Goal: Transaction & Acquisition: Purchase product/service

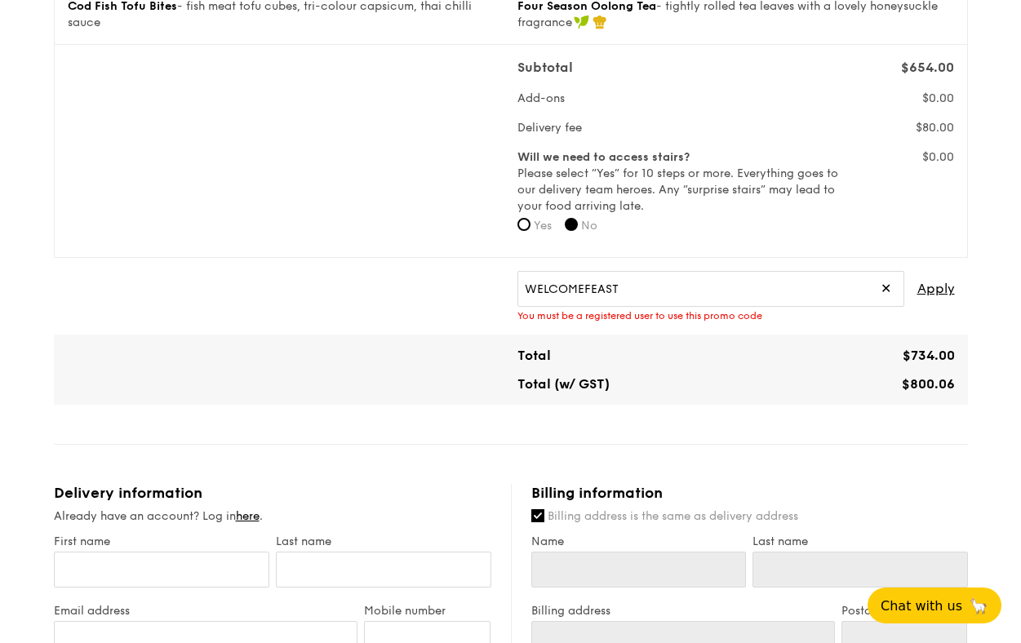
scroll to position [494, 0]
click at [698, 283] on input "WELCOMEFEAST" at bounding box center [710, 288] width 387 height 36
click at [947, 286] on span "Apply" at bounding box center [936, 288] width 38 height 36
click at [936, 291] on span "Apply" at bounding box center [936, 288] width 38 height 36
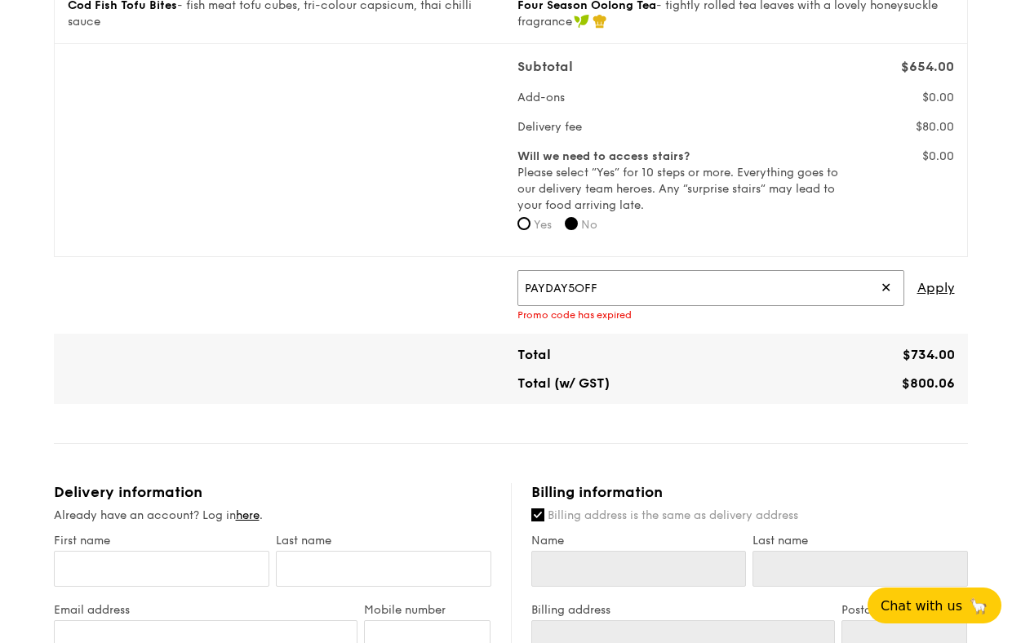
click at [638, 290] on input "PAYDAY5OFF" at bounding box center [710, 288] width 387 height 36
click at [936, 299] on span "Apply" at bounding box center [936, 288] width 38 height 36
click at [936, 287] on span "Apply" at bounding box center [936, 288] width 38 height 36
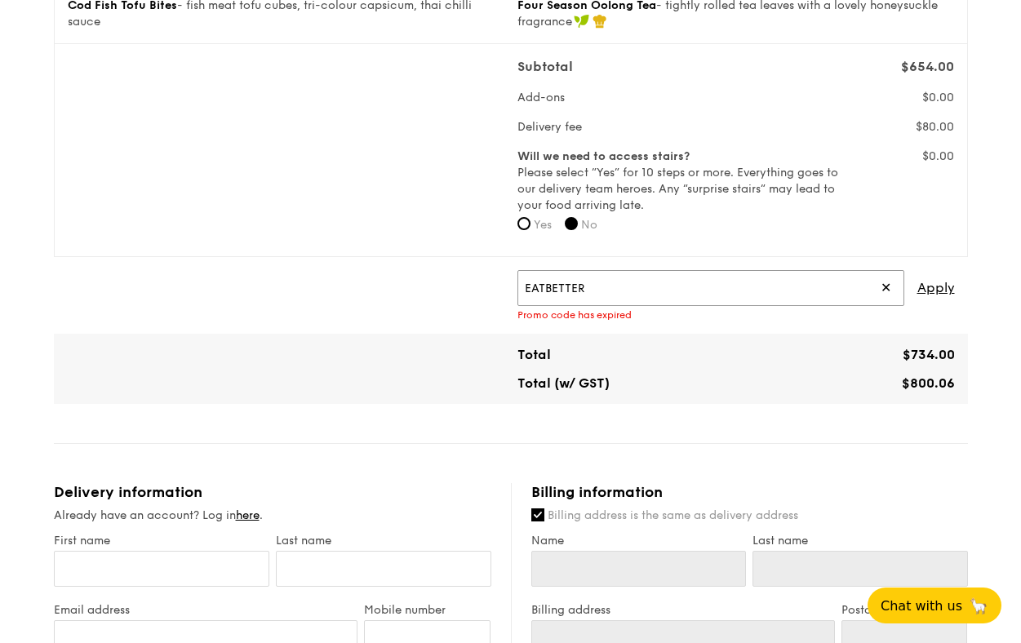
click at [613, 293] on input "EATBETTER" at bounding box center [710, 288] width 387 height 36
type input "EATGRAIN"
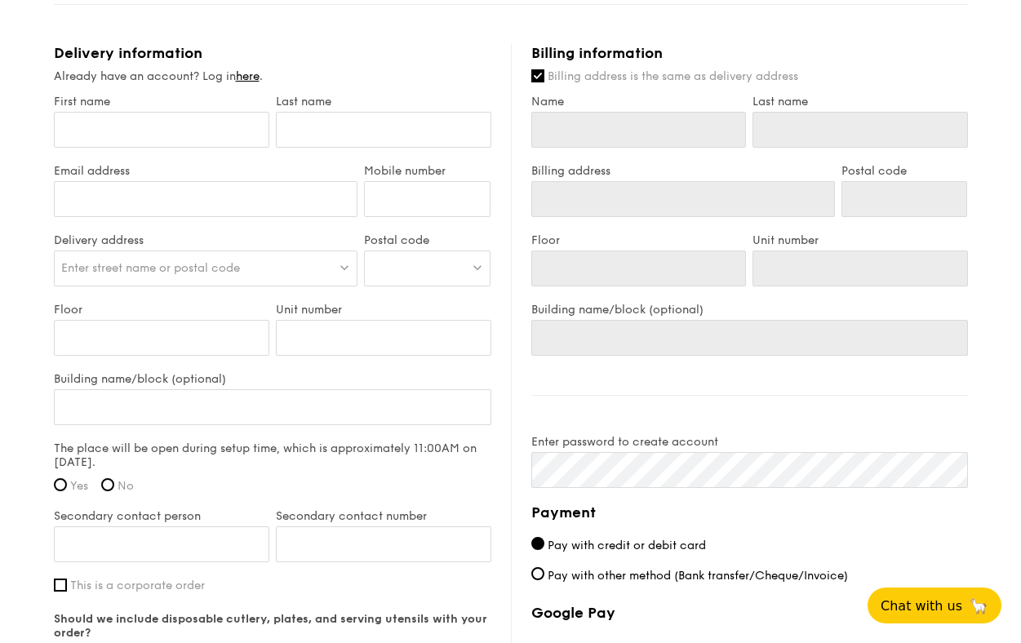
scroll to position [964, 0]
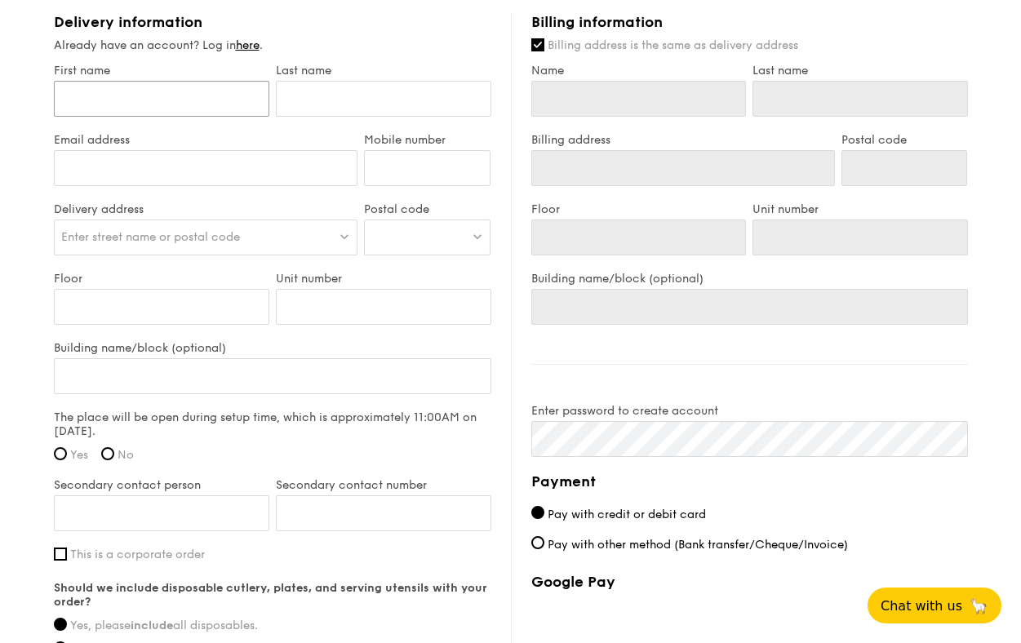
click at [153, 106] on input "First name" at bounding box center [161, 99] width 215 height 36
type input "[PERSON_NAME]"
type input "Lai"
type input "[PERSON_NAME][EMAIL_ADDRESS][DOMAIN_NAME]"
type input "97231226"
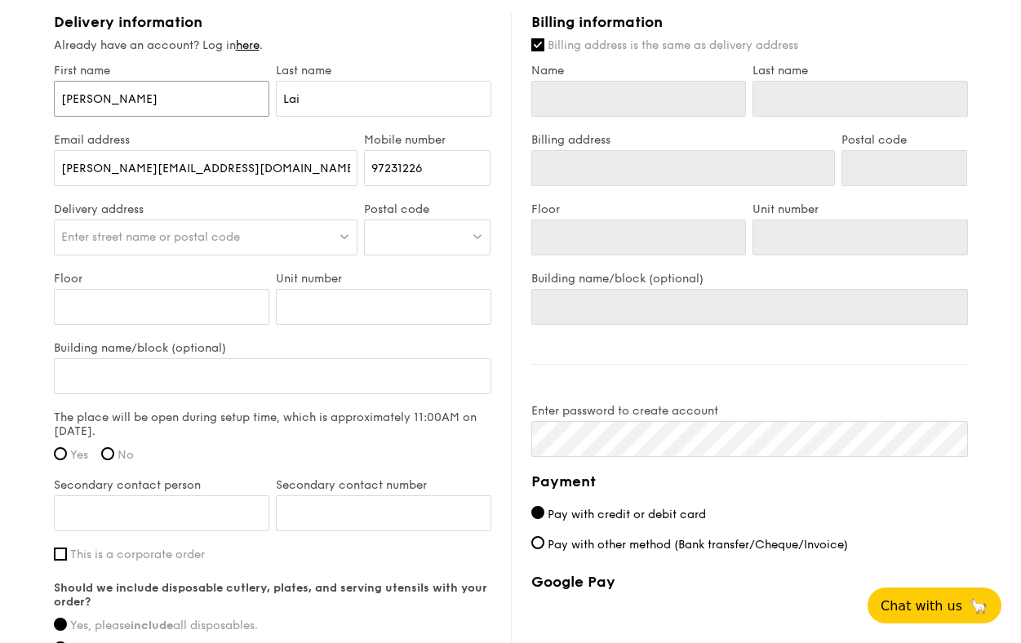
type input "[PERSON_NAME]"
type input "Lai"
click at [149, 237] on span "Enter street name or postal code" at bounding box center [150, 237] width 179 height 14
type input "l"
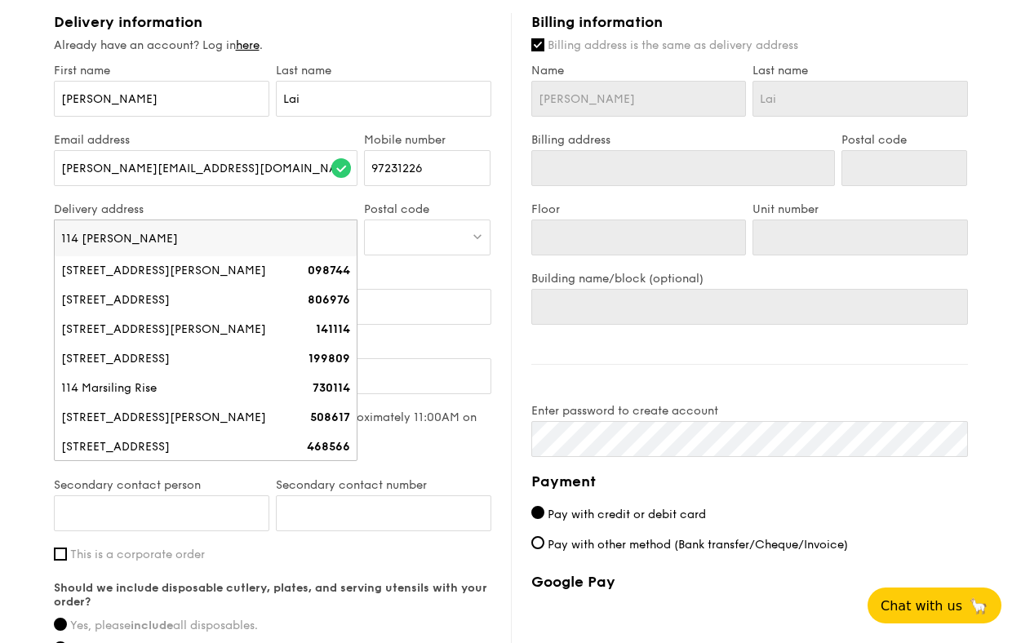
type input "[STREET_ADDRESS][PERSON_NAME]"
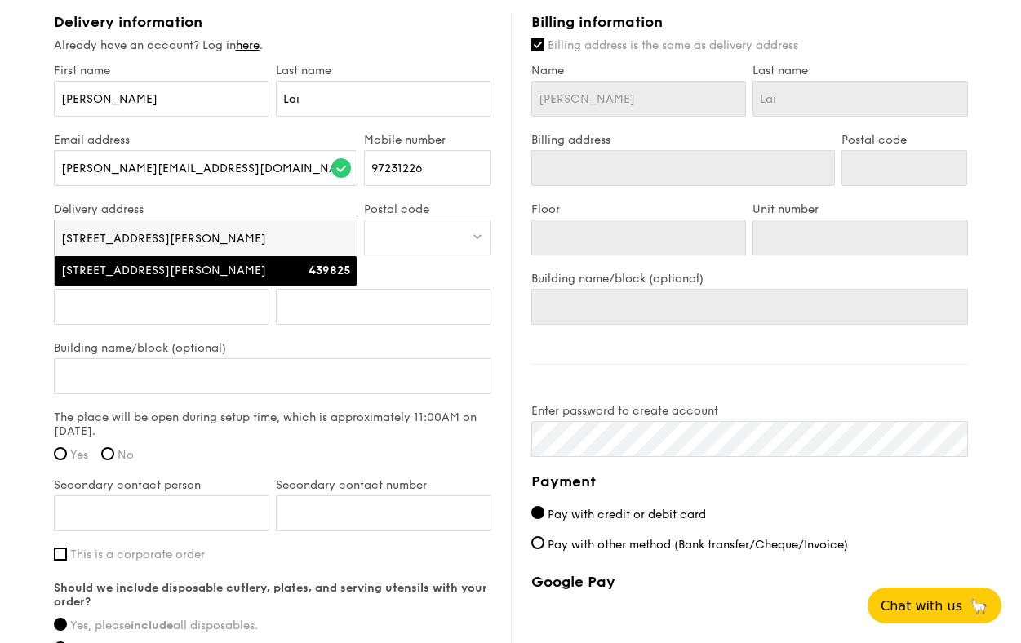
click at [412, 246] on div at bounding box center [427, 238] width 126 height 36
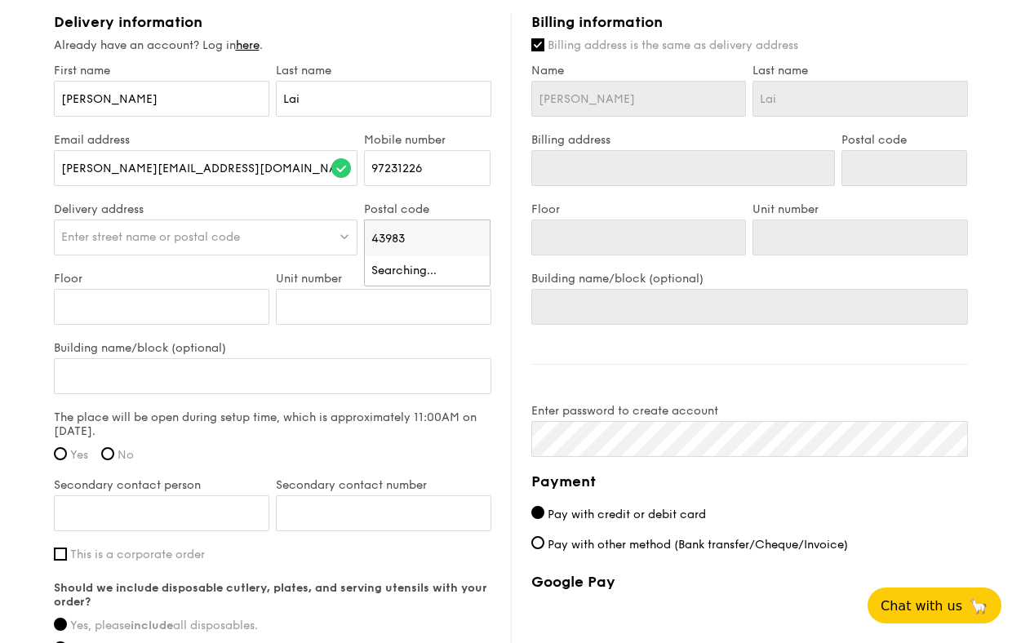
type input "439837"
click at [251, 222] on div "Enter street name or postal code" at bounding box center [206, 238] width 304 height 36
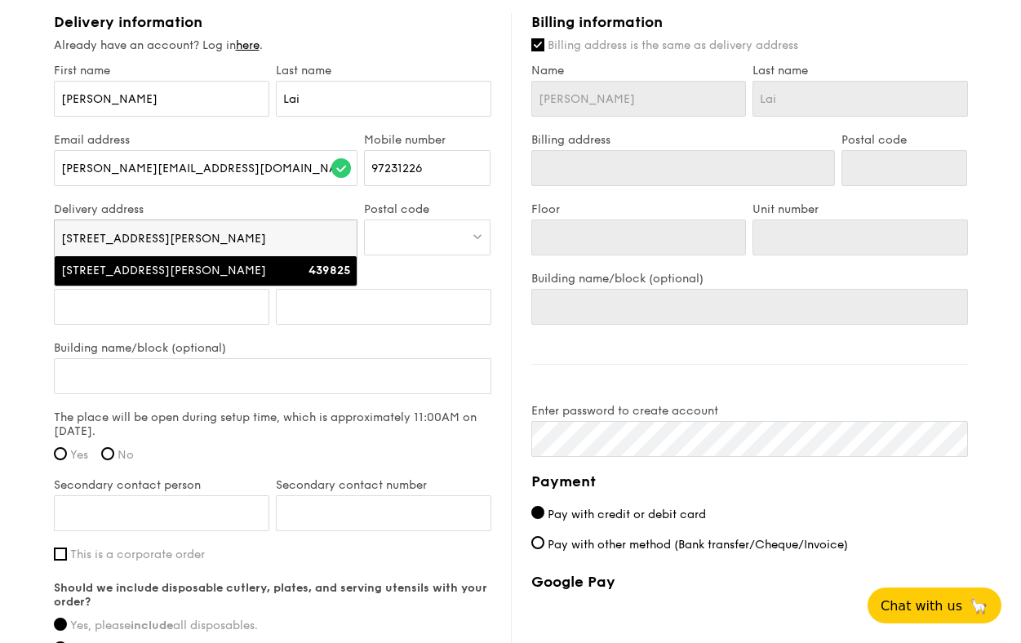
click at [260, 273] on div "[STREET_ADDRESS][PERSON_NAME]" at bounding box center [169, 271] width 217 height 16
type input "[STREET_ADDRESS][PERSON_NAME]"
type input "439825"
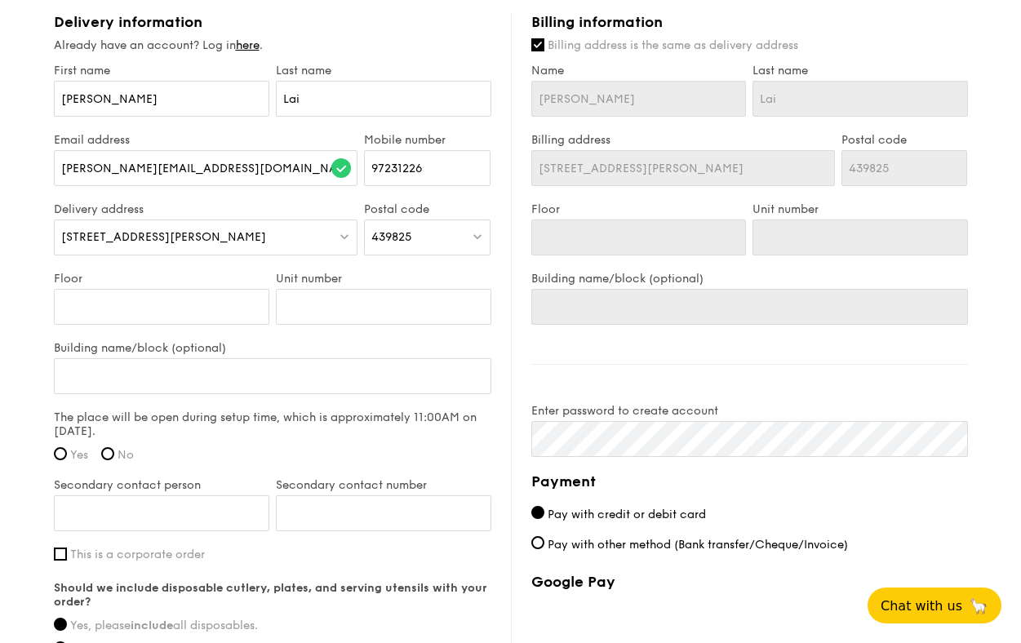
click at [418, 236] on div "439825" at bounding box center [427, 238] width 126 height 36
click at [82, 233] on span "[STREET_ADDRESS][PERSON_NAME]" at bounding box center [163, 237] width 205 height 14
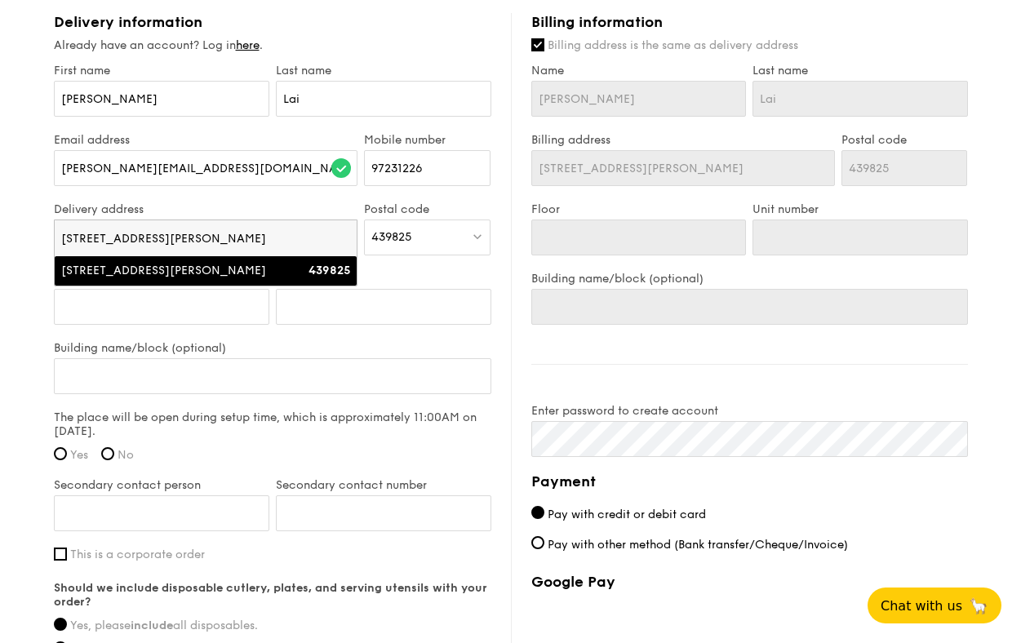
click at [430, 237] on div "439825" at bounding box center [427, 238] width 126 height 36
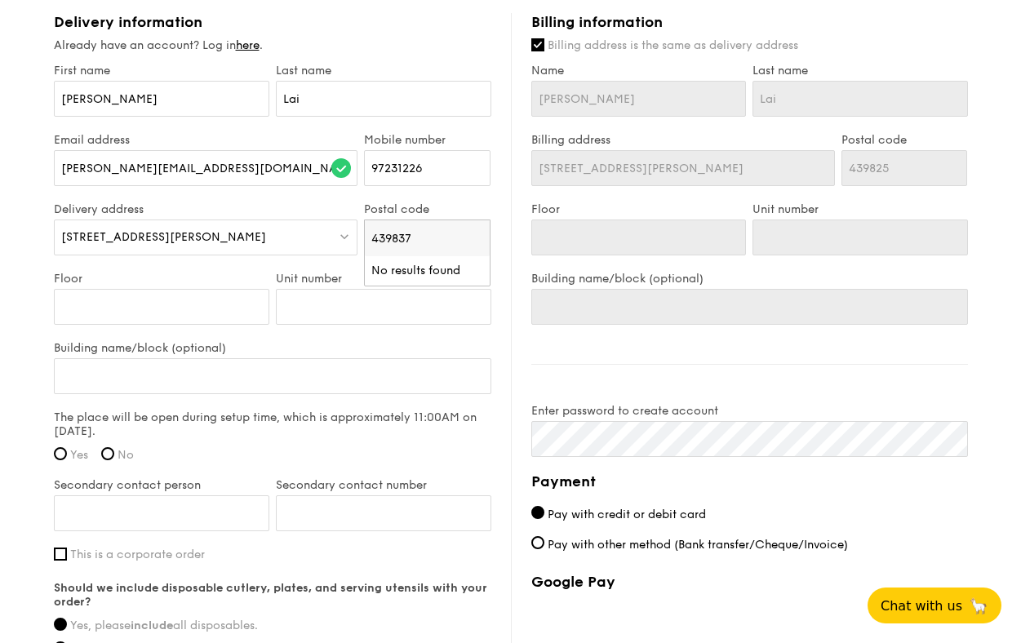
click at [420, 280] on li "No results found" at bounding box center [427, 270] width 125 height 29
click at [86, 244] on div "[STREET_ADDRESS][PERSON_NAME]" at bounding box center [206, 238] width 304 height 36
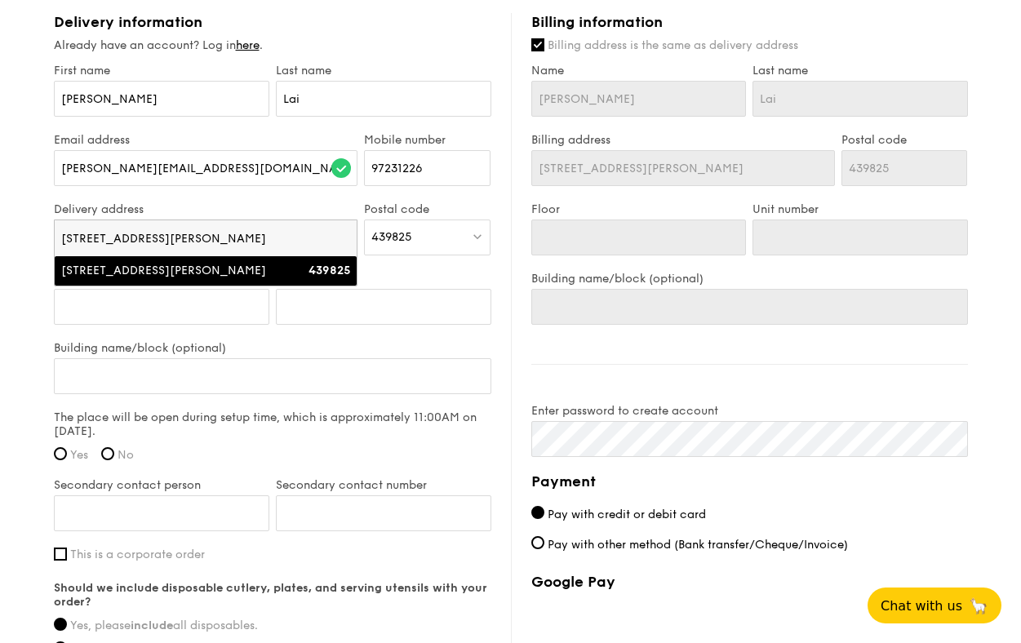
click at [86, 244] on input "[STREET_ADDRESS][PERSON_NAME]" at bounding box center [206, 238] width 303 height 36
click at [82, 240] on input "[STREET_ADDRESS][PERSON_NAME]" at bounding box center [206, 238] width 303 height 36
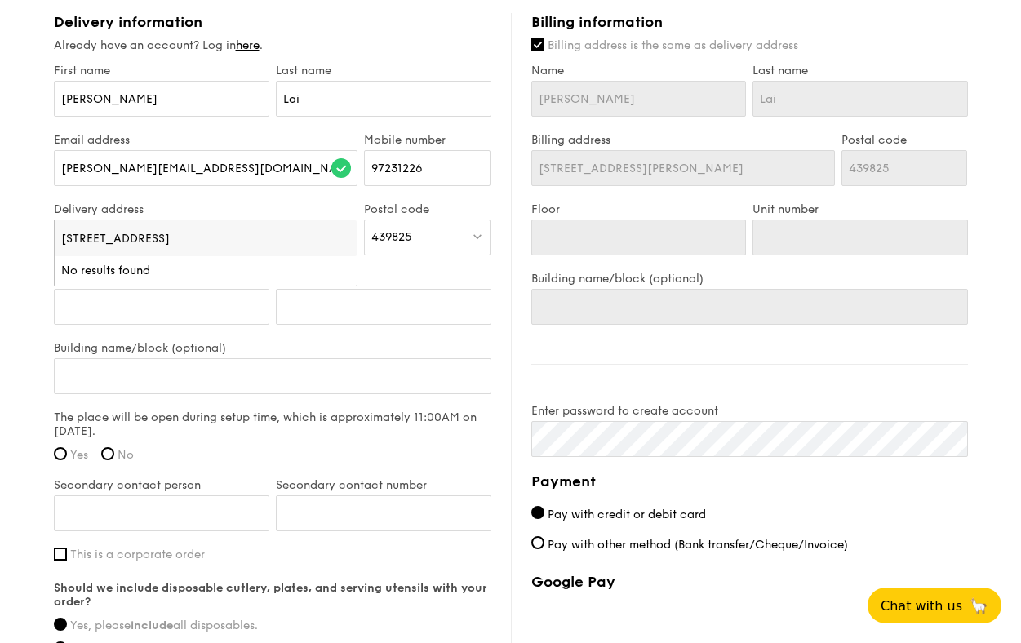
type input "[STREET_ADDRESS][PERSON_NAME]"
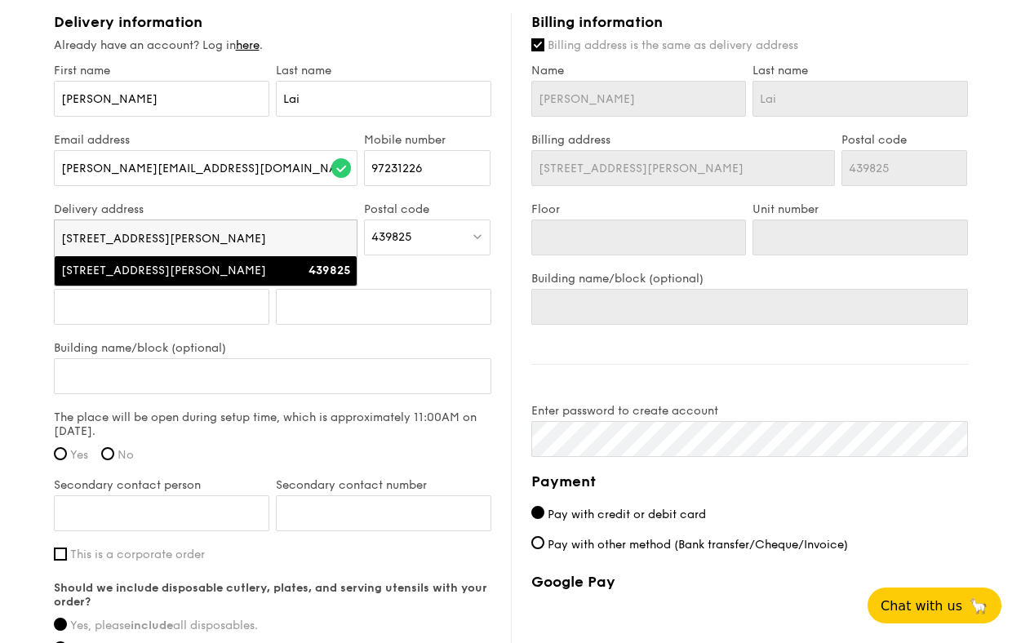
click at [307, 279] on li "[STREET_ADDRESS][PERSON_NAME] 439825" at bounding box center [206, 270] width 303 height 29
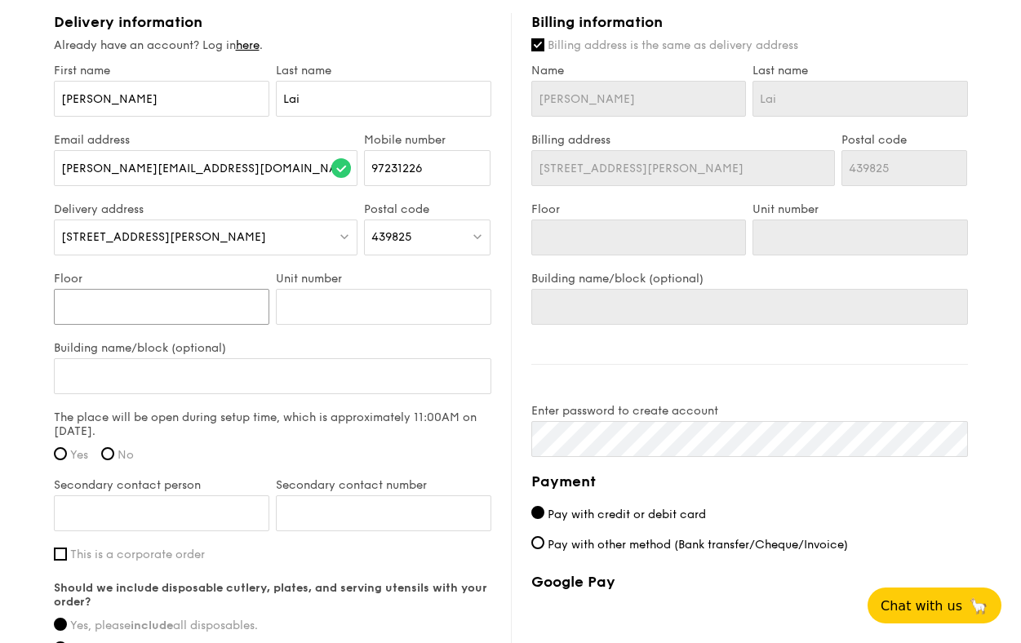
click at [193, 301] on input "Floor" at bounding box center [161, 307] width 215 height 36
type input "2"
type input "20"
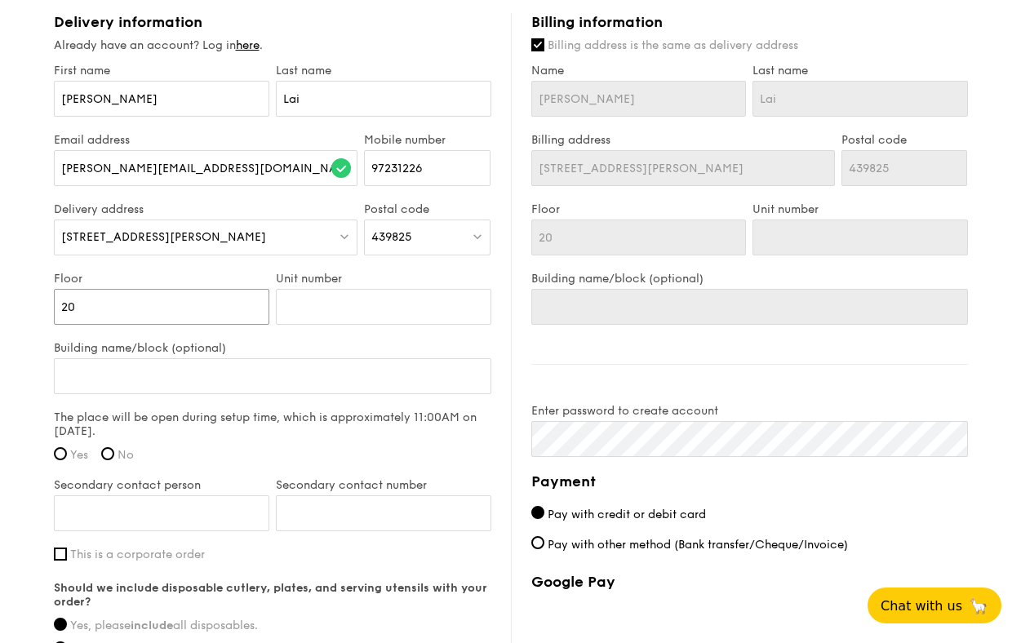
type input "20"
click at [344, 305] on input "Unit number" at bounding box center [383, 307] width 215 height 36
type input "M"
type input "Mo"
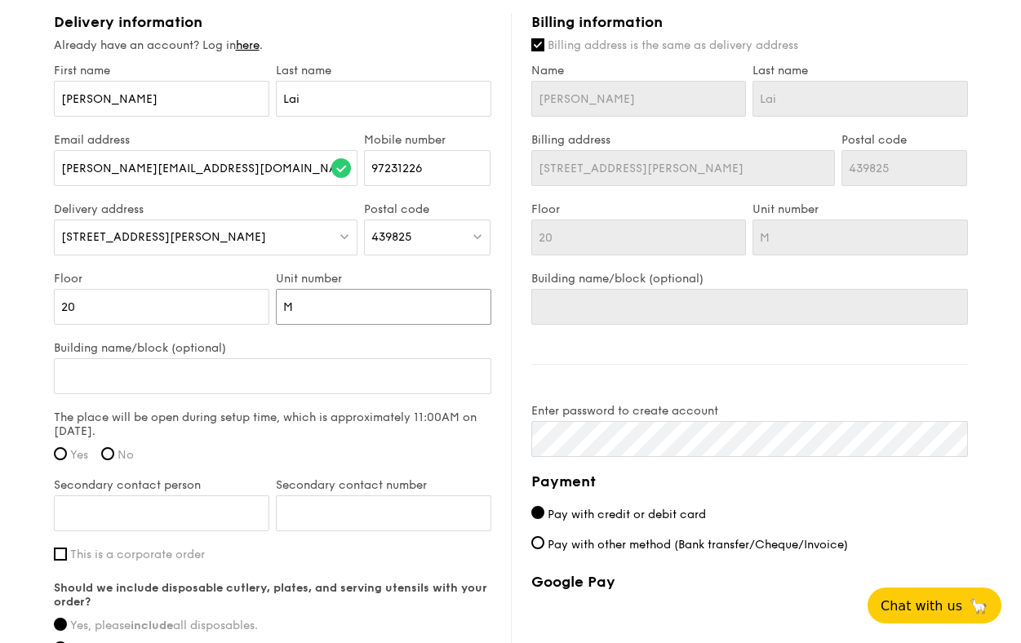
type input "Mo"
type input "[PERSON_NAME]"
type input "Moyn"
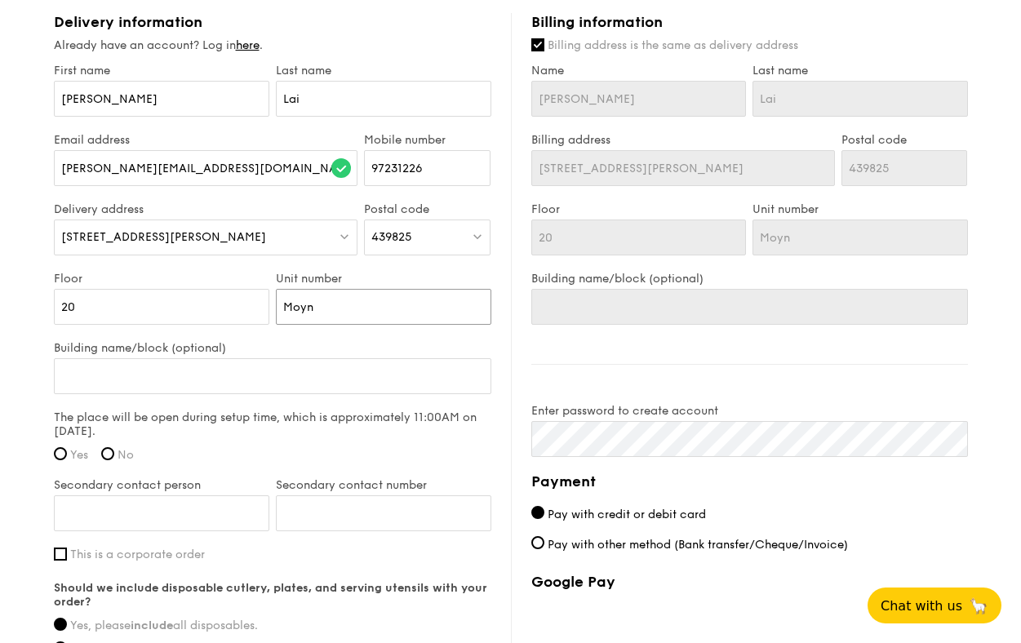
type input "[PERSON_NAME]"
type input "Mo"
type input "Mou"
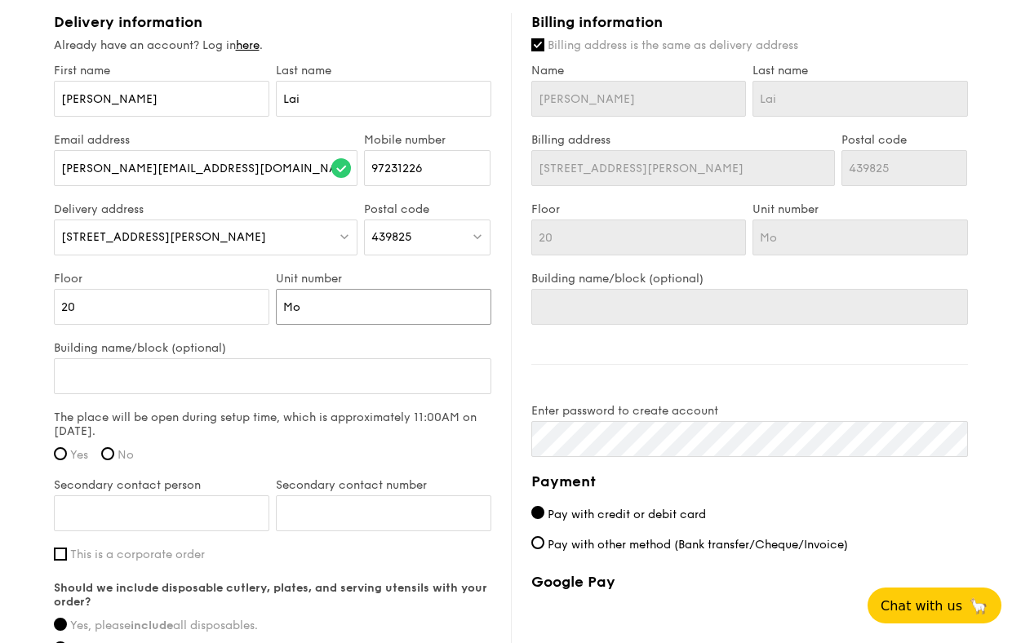
type input "Mou"
type input "Moun"
type input "Mount"
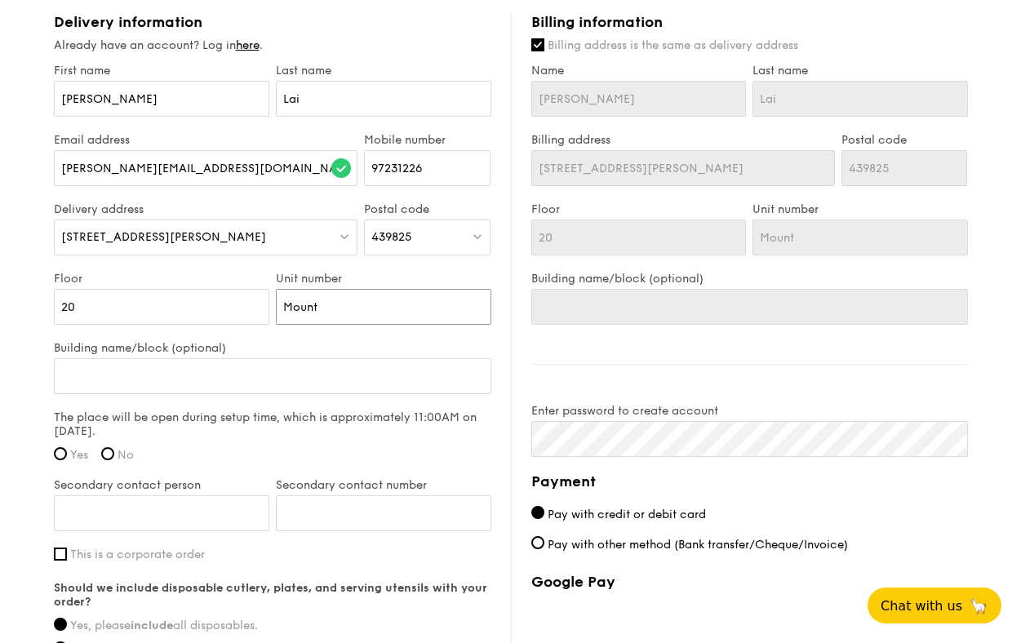
type input "Mountb"
type input "Mountba"
type input "Mountbat"
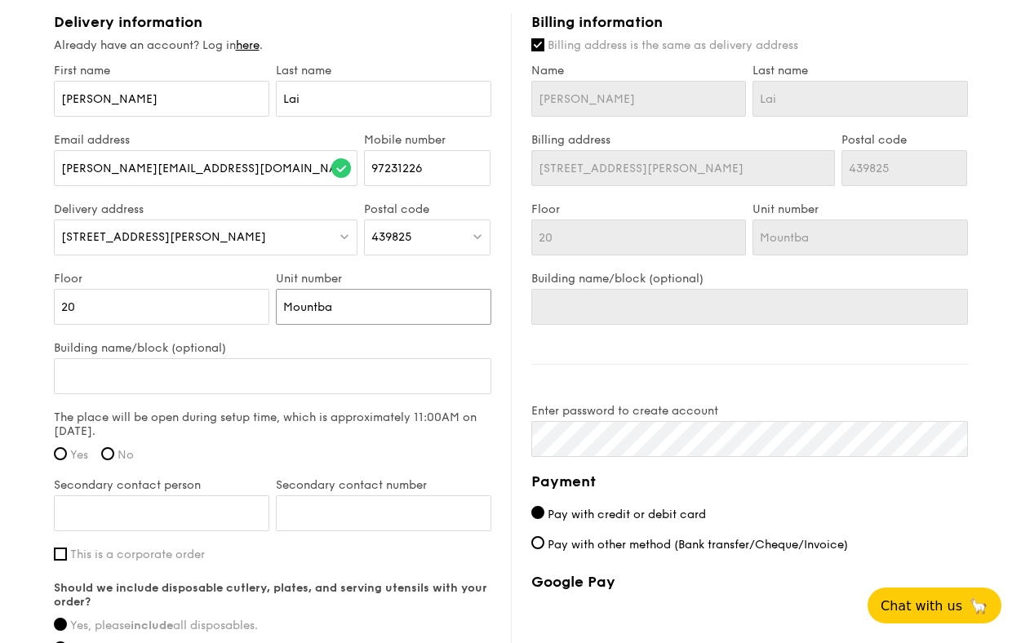
type input "Mountbat"
type input "Mountbatt"
type input "Mountbatte"
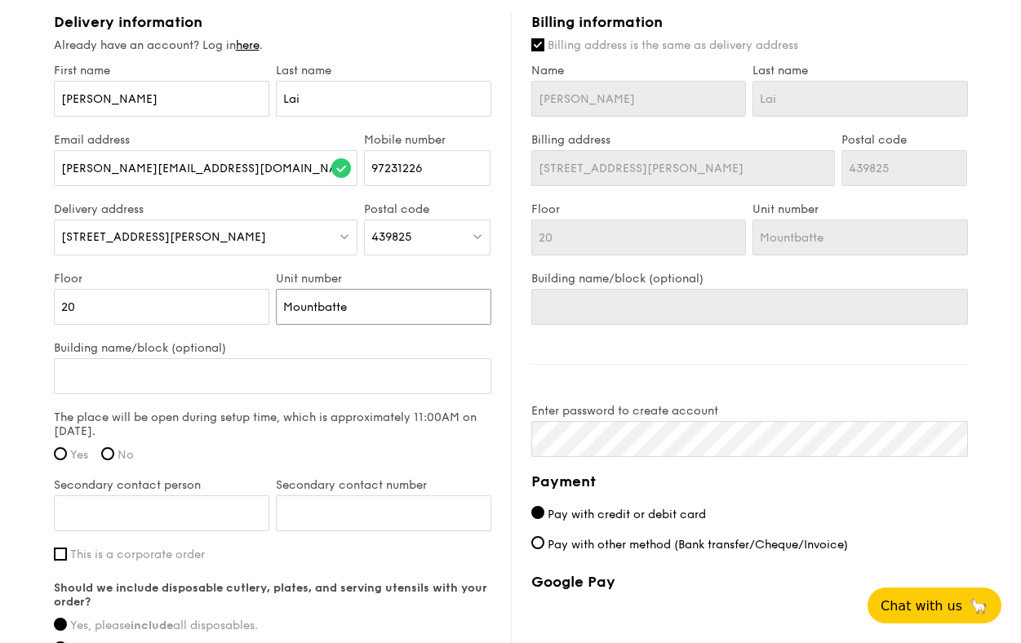
type input "[PERSON_NAME]"
type input "[PERSON_NAME] V"
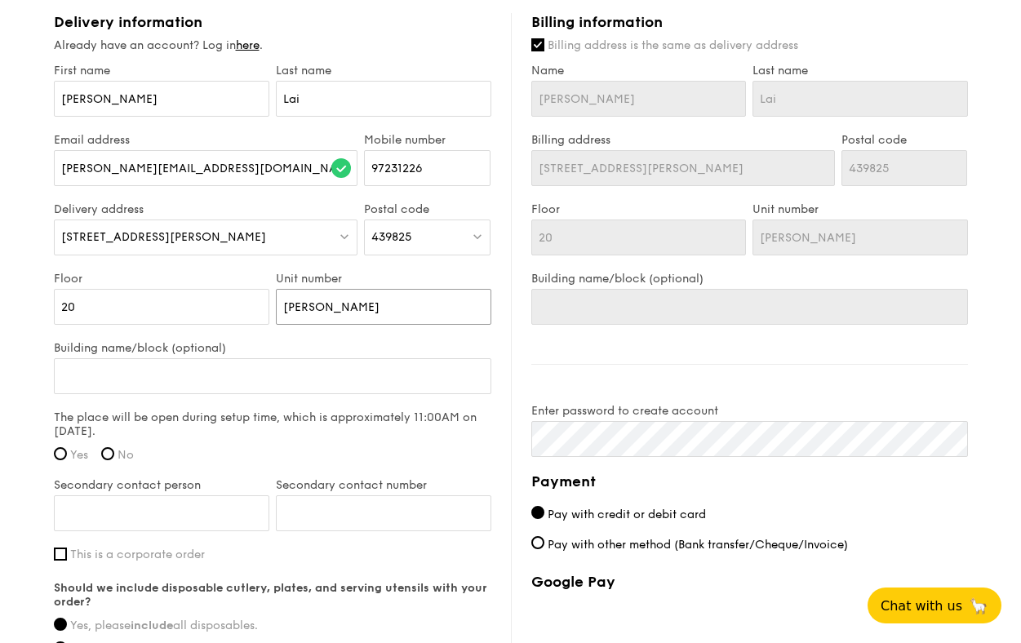
type input "[PERSON_NAME] V"
type input "[PERSON_NAME] Vi"
type input "Mountbatten Vil"
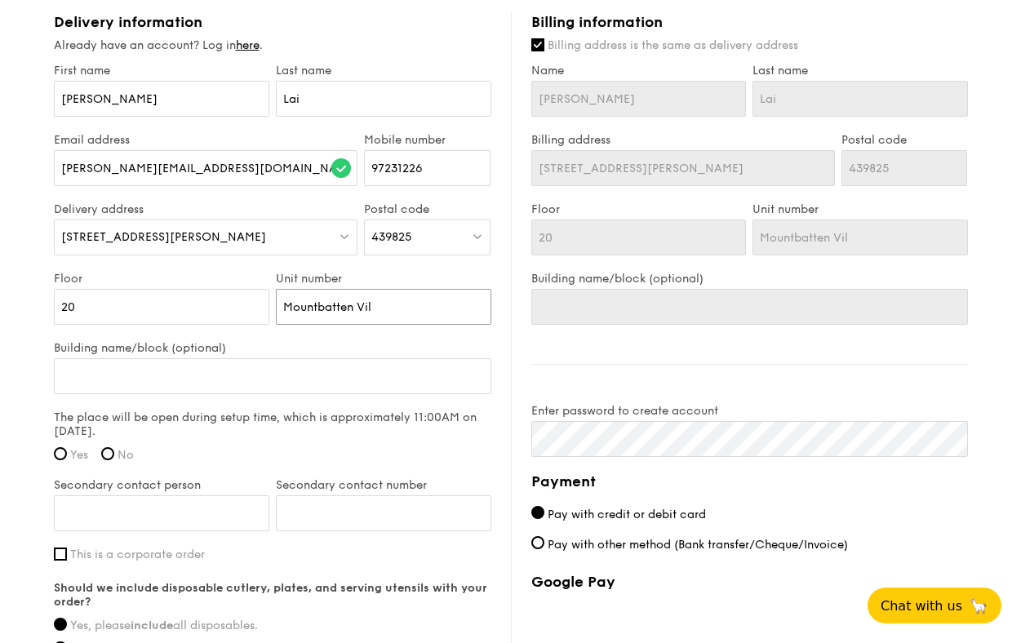
type input "[PERSON_NAME] Vill"
type input "Mountbatten Villa"
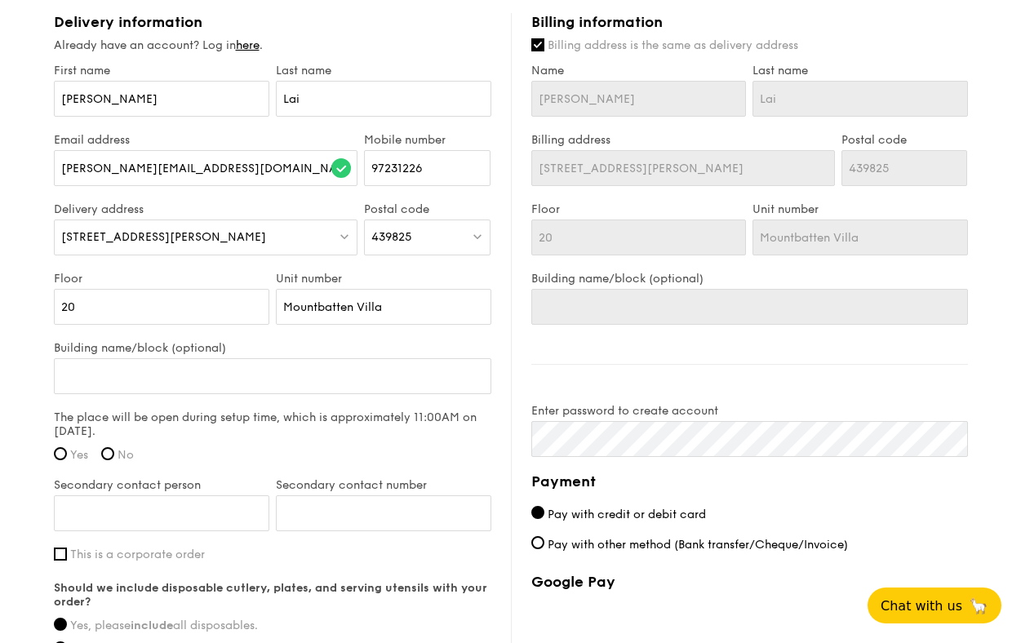
click at [81, 234] on span "[STREET_ADDRESS][PERSON_NAME]" at bounding box center [163, 237] width 205 height 14
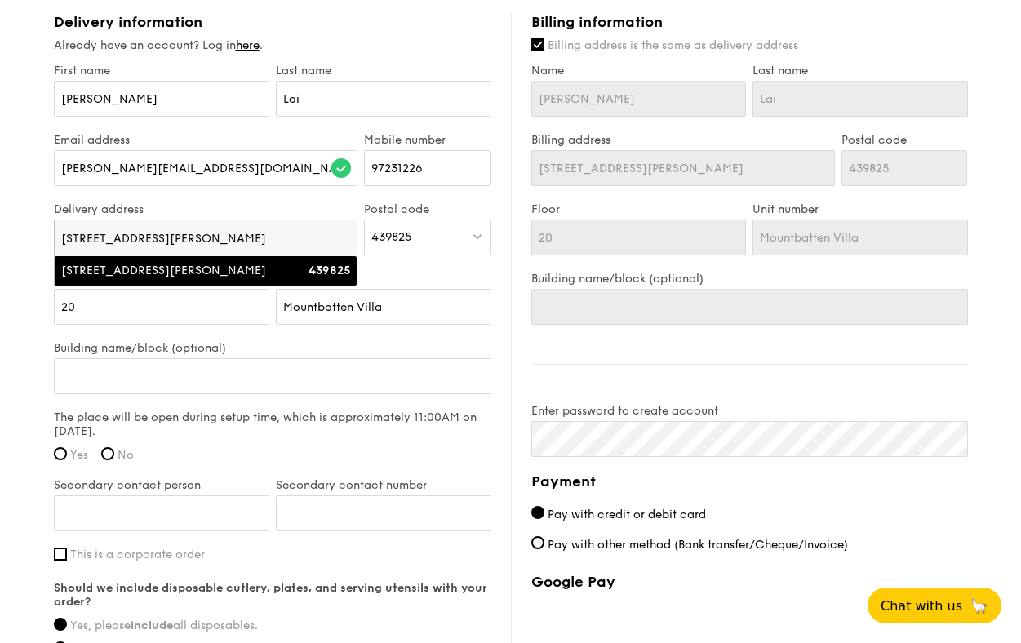
click at [81, 234] on input "[STREET_ADDRESS][PERSON_NAME]" at bounding box center [206, 238] width 303 height 36
click at [81, 236] on input "[STREET_ADDRESS][PERSON_NAME]" at bounding box center [206, 238] width 303 height 36
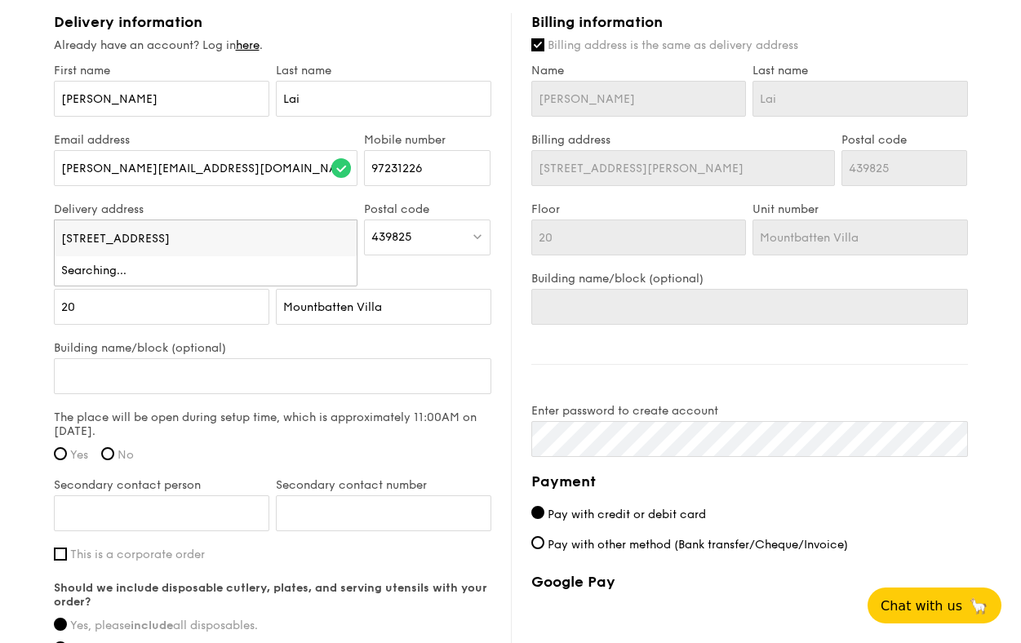
type input "[STREET_ADDRESS][PERSON_NAME]"
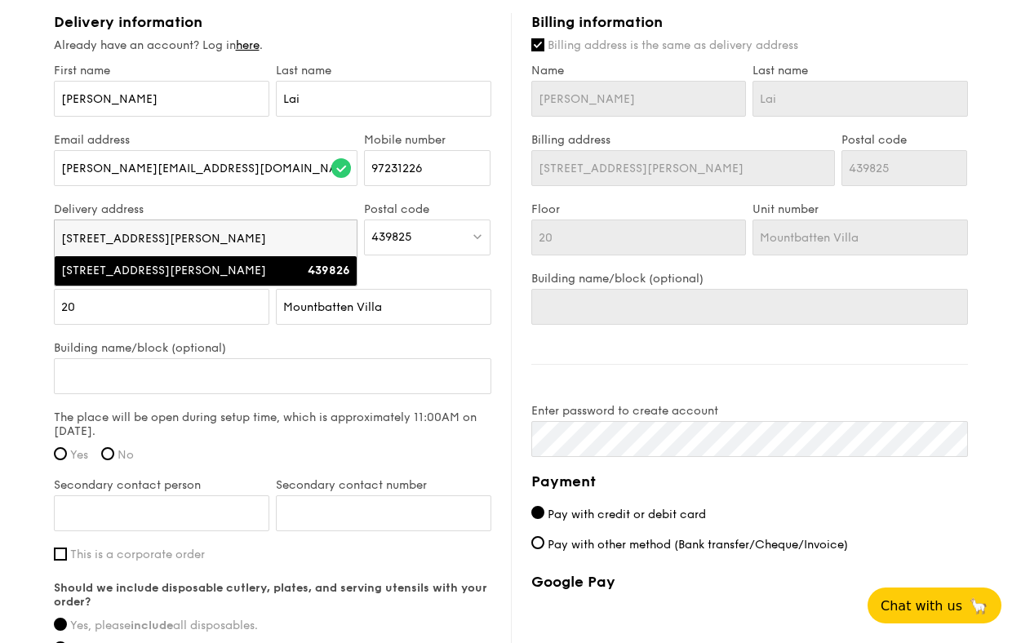
click at [113, 268] on div "[STREET_ADDRESS][PERSON_NAME]" at bounding box center [169, 271] width 217 height 16
type input "[STREET_ADDRESS][PERSON_NAME]"
type input "439826"
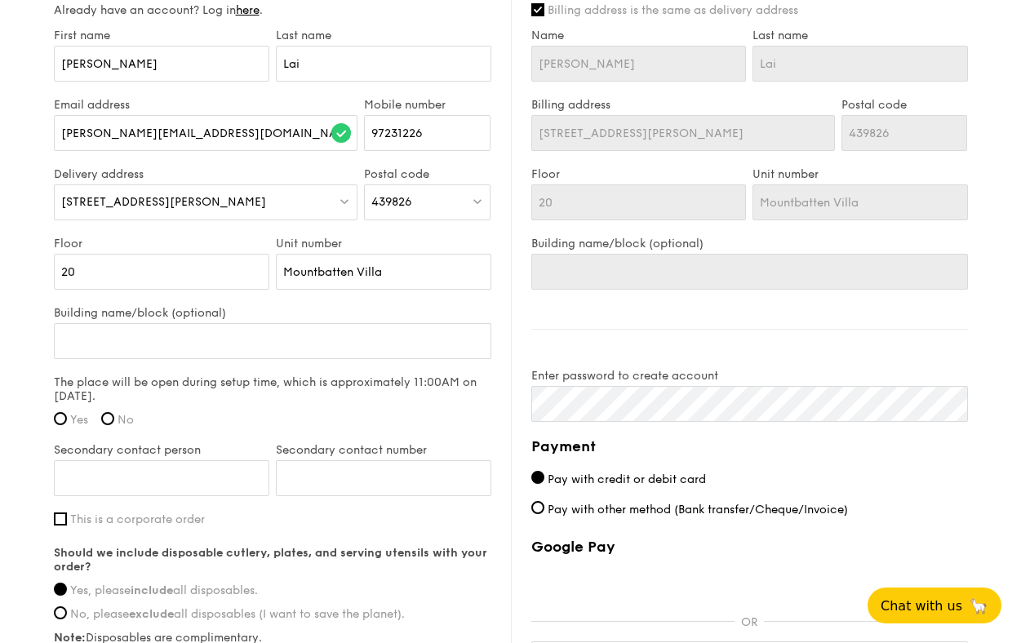
scroll to position [1001, 0]
click at [187, 341] on input "Building name/block (optional)" at bounding box center [272, 339] width 437 height 36
type input "L"
type input "Li"
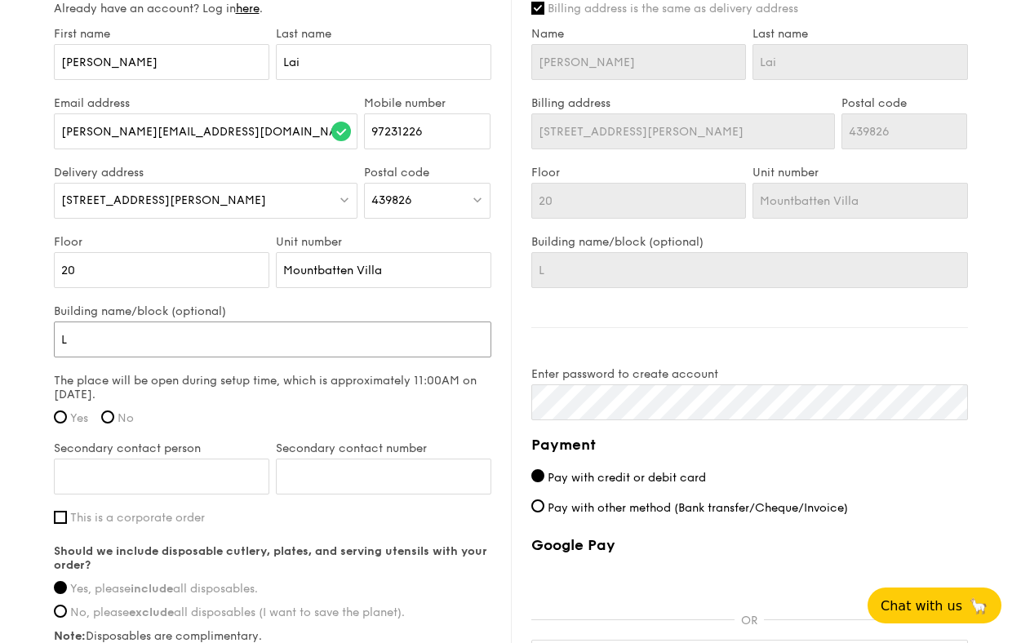
type input "Li"
type input "Liv"
type input "Liv@"
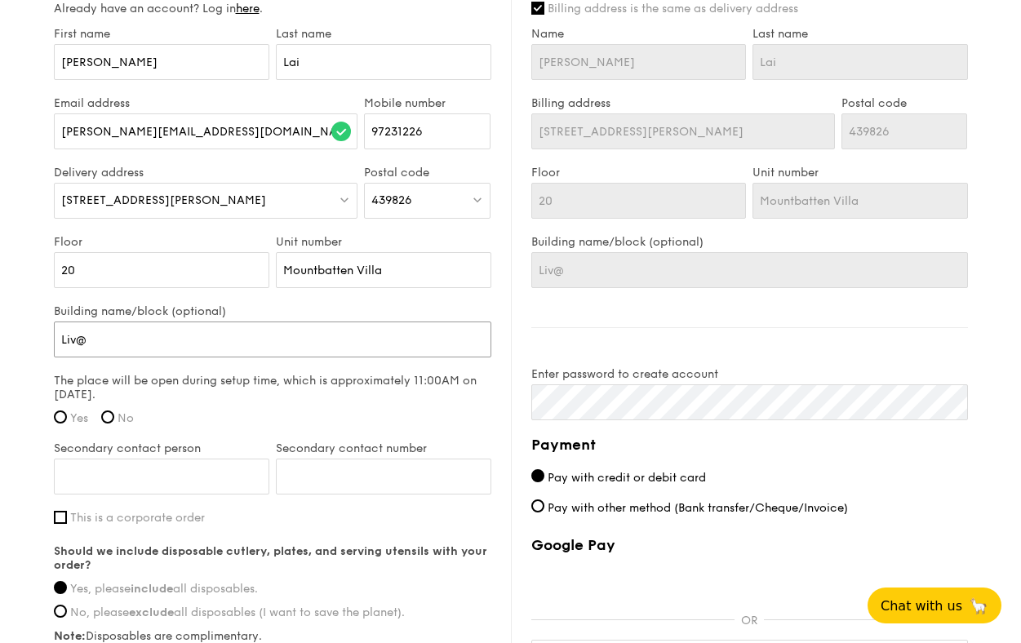
type input "Liv@M"
type input "Liv@MB"
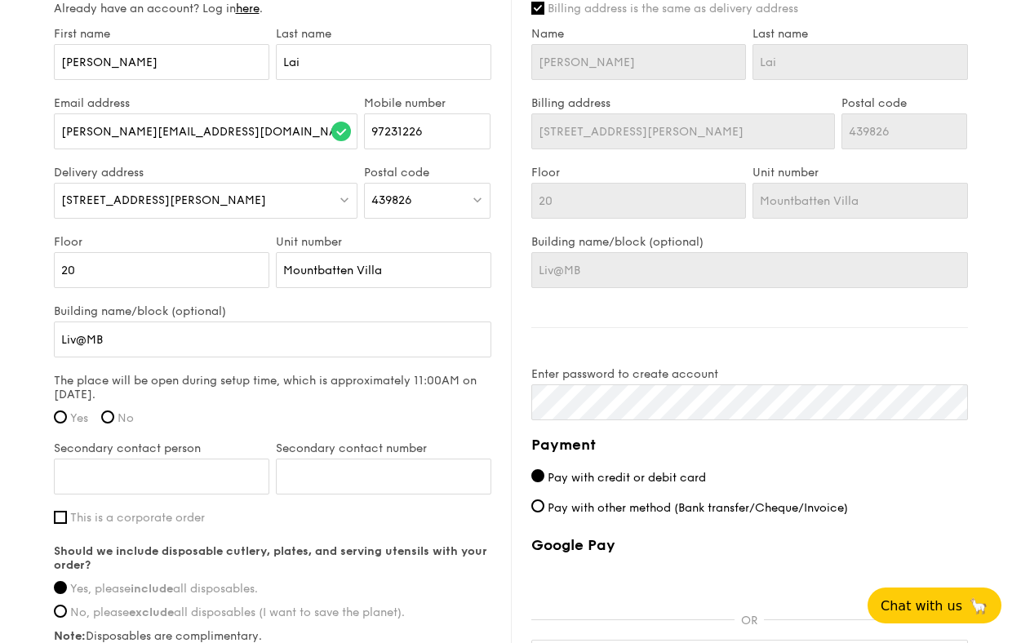
click at [64, 413] on input "Yes" at bounding box center [60, 416] width 13 height 13
radio input "true"
click at [139, 486] on input "Secondary contact person" at bounding box center [161, 477] width 215 height 36
type input "[PERSON_NAME]"
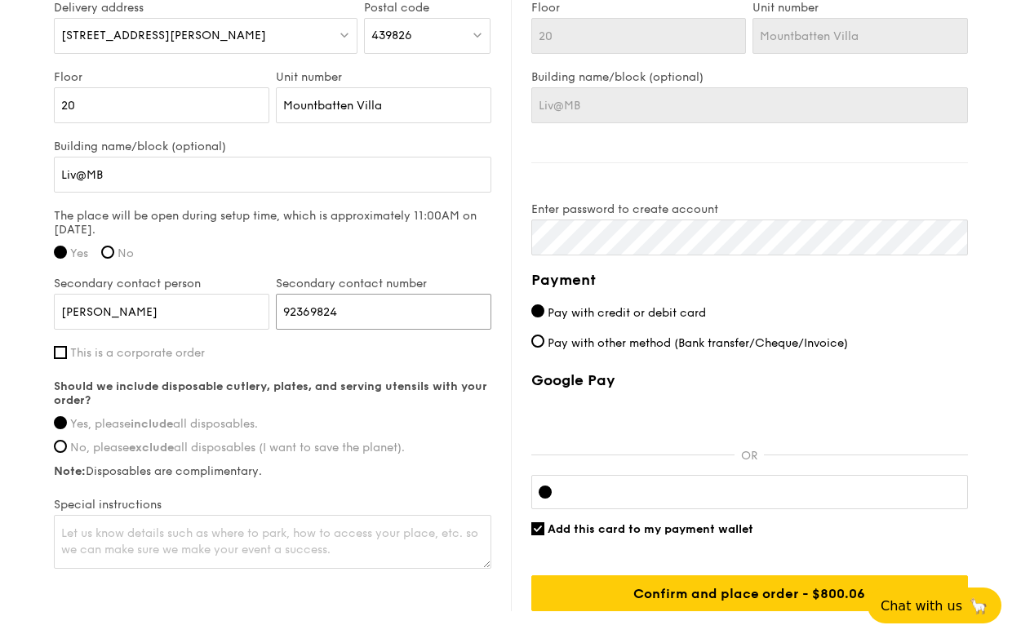
scroll to position [1170, 0]
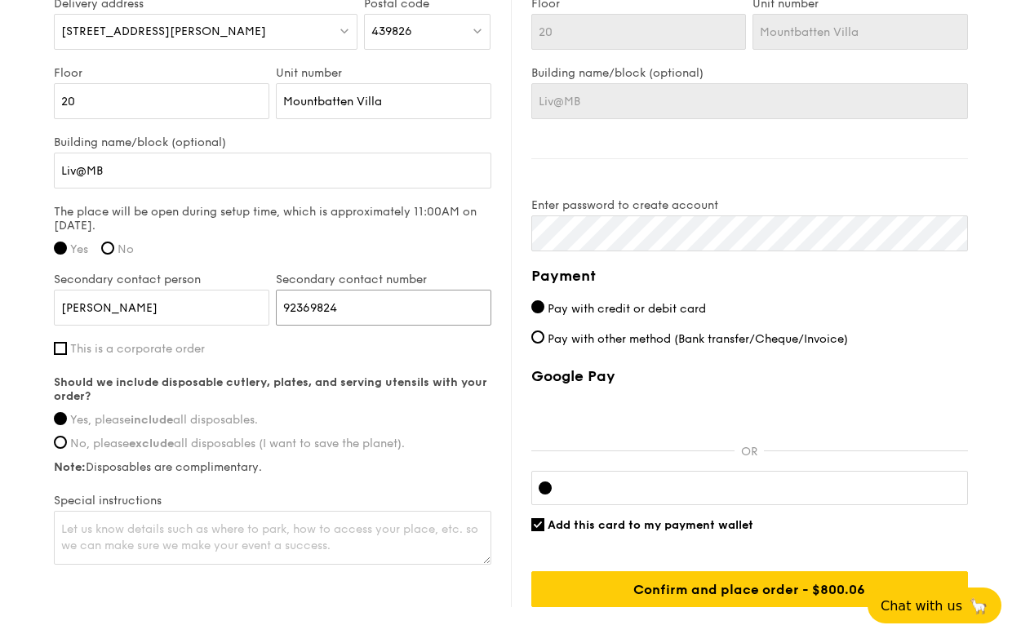
type input "92369824"
click at [189, 552] on textarea at bounding box center [272, 538] width 437 height 54
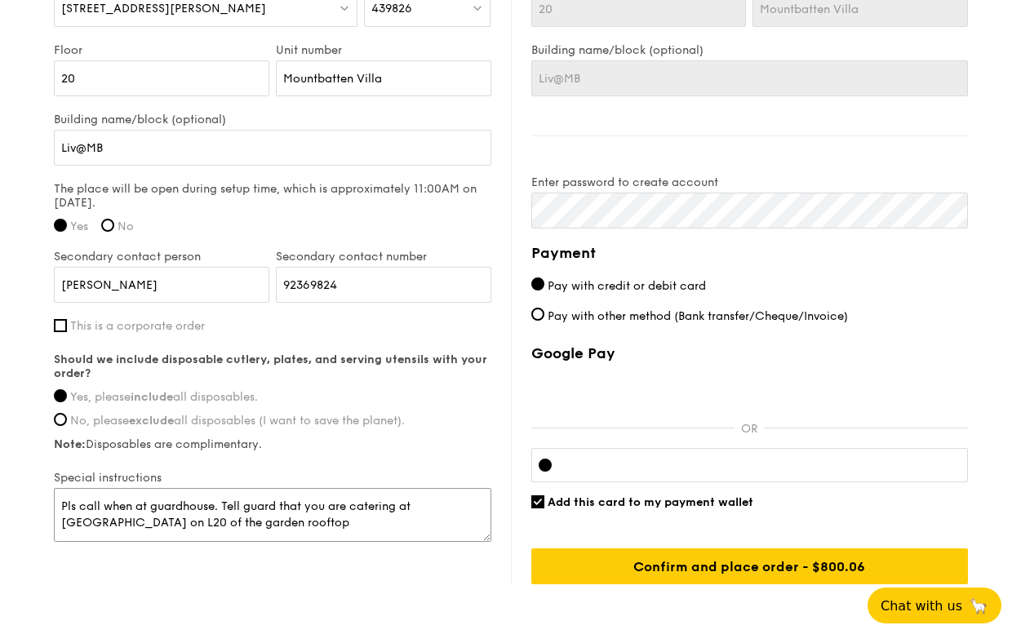
scroll to position [1263, 0]
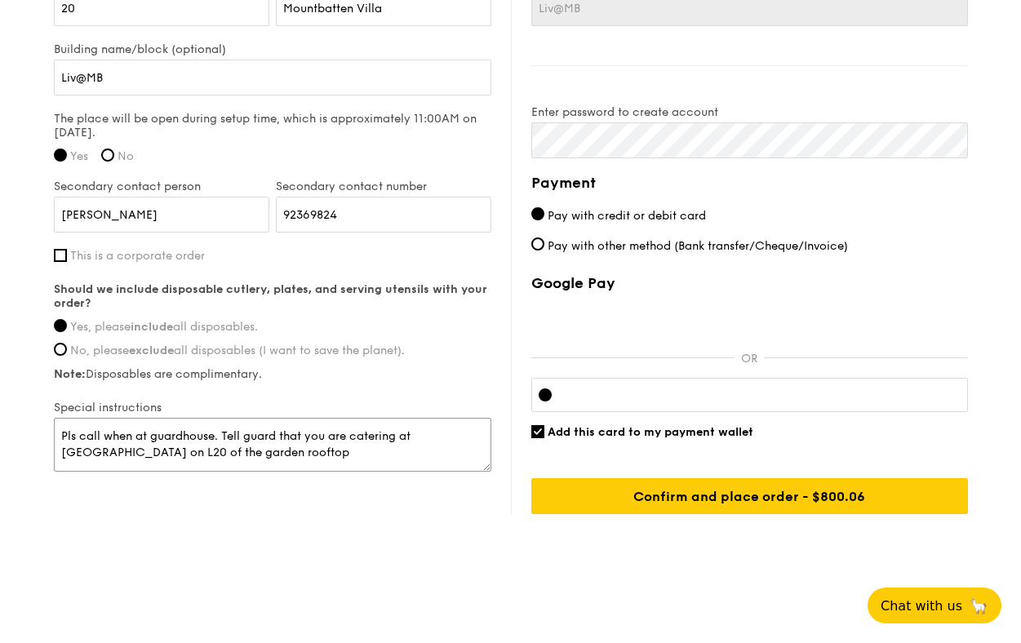
type textarea "Pls call when at guardhouse. Tell guard that you are catering at [GEOGRAPHIC_DA…"
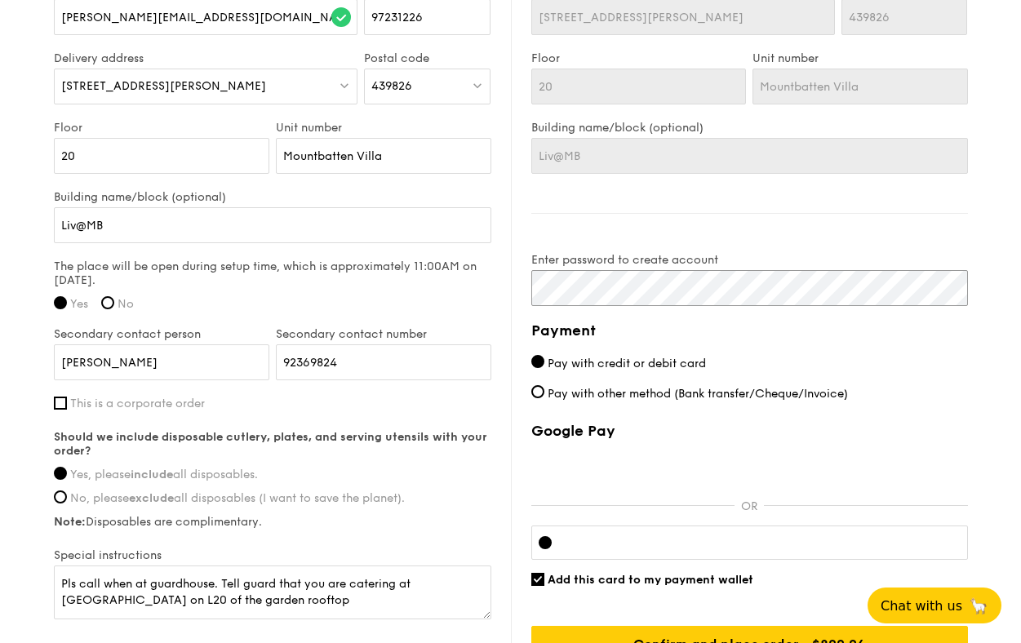
scroll to position [1117, 0]
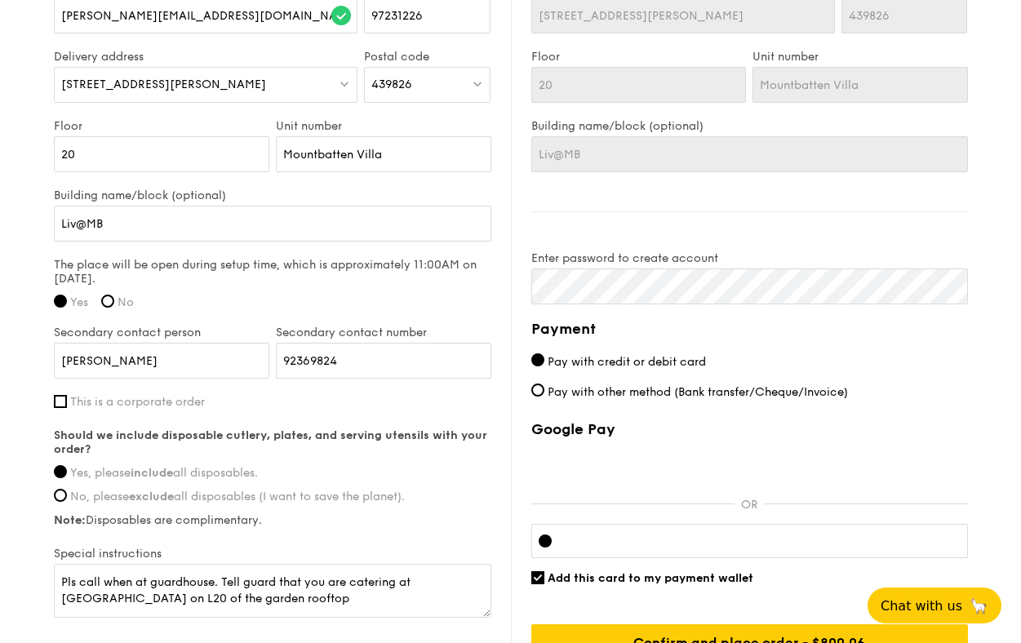
click at [685, 510] on div "Google Pay OR Add this card to my payment wallet Confirm and place order - $800…" at bounding box center [749, 540] width 437 height 240
click at [671, 551] on div at bounding box center [749, 541] width 437 height 34
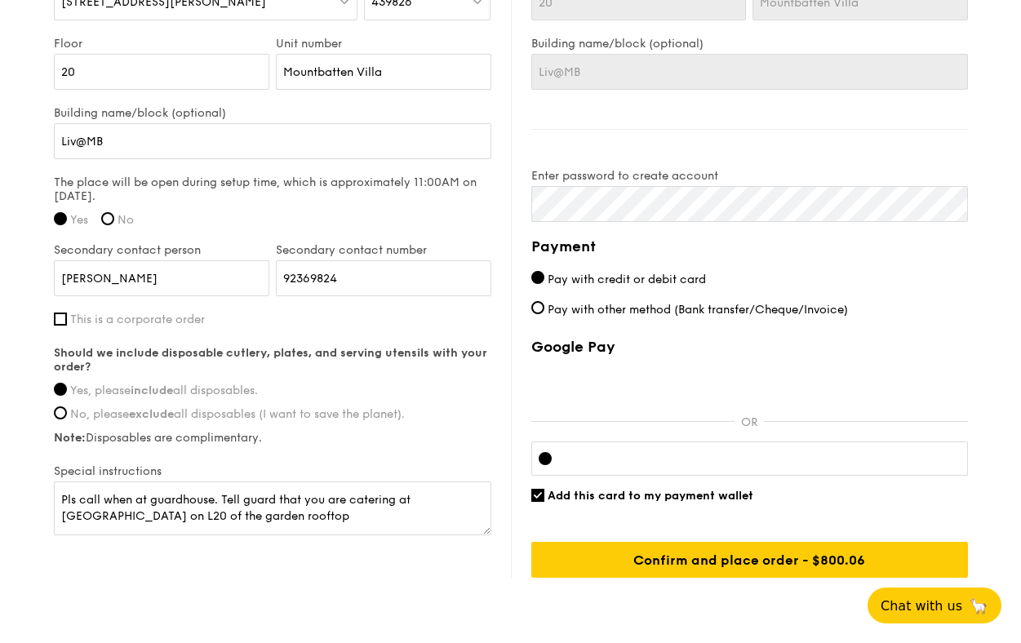
scroll to position [1263, 0]
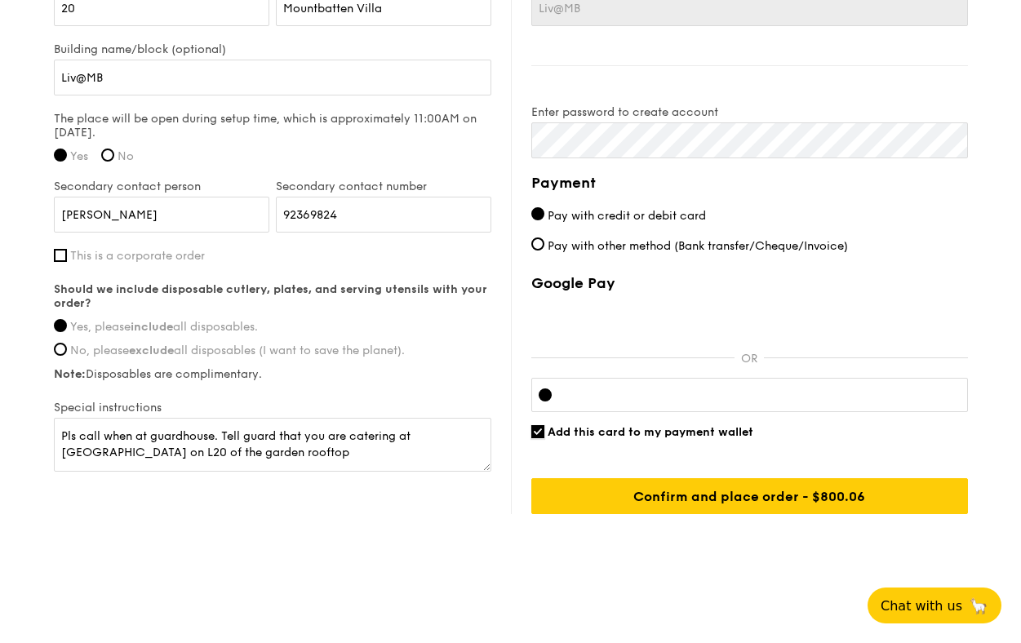
click at [539, 432] on input "Add this card to my payment wallet" at bounding box center [537, 431] width 13 height 13
checkbox input "false"
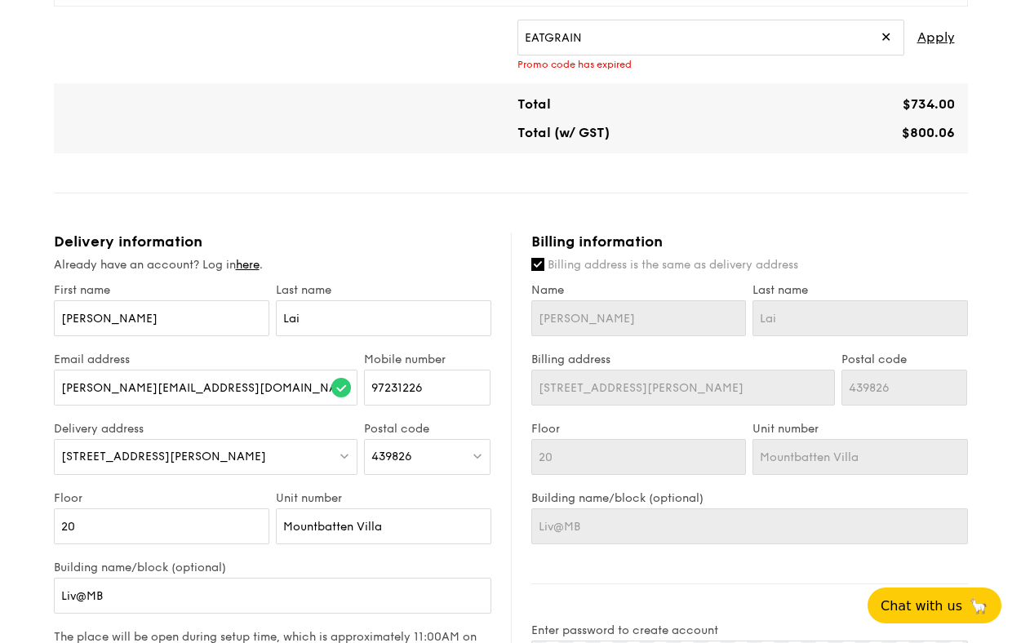
scroll to position [1226, 0]
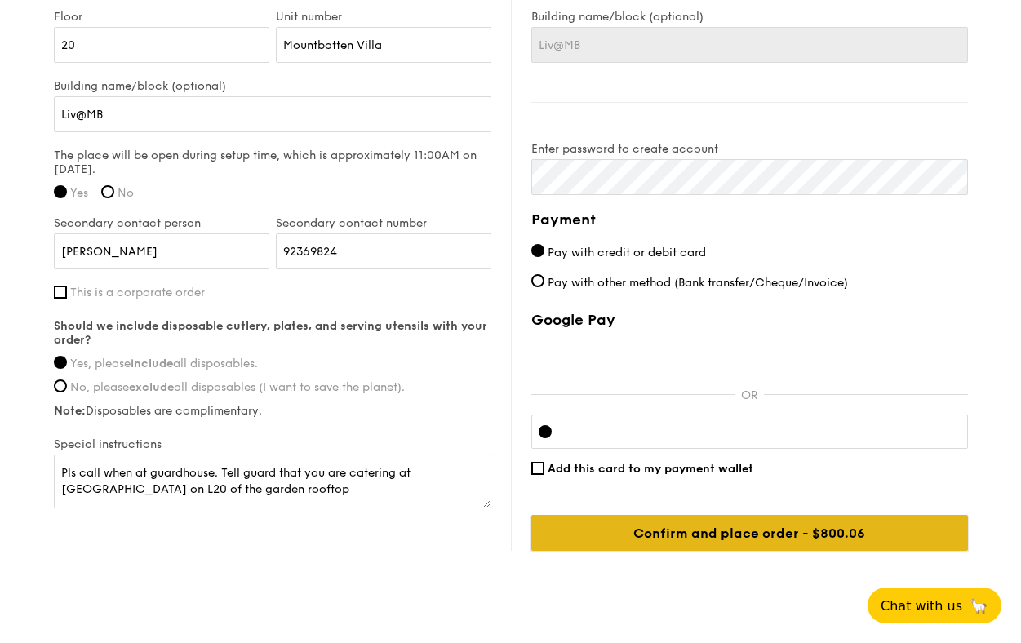
click at [769, 534] on input "Confirm and place order - $800.06" at bounding box center [749, 533] width 437 height 36
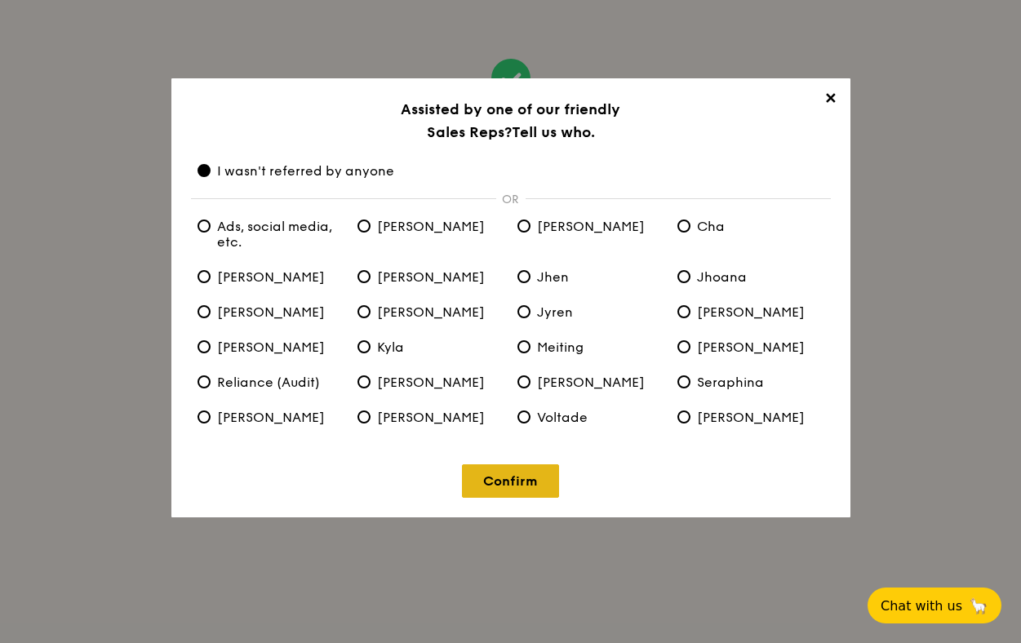
click at [528, 490] on link "Confirm" at bounding box center [510, 480] width 97 height 33
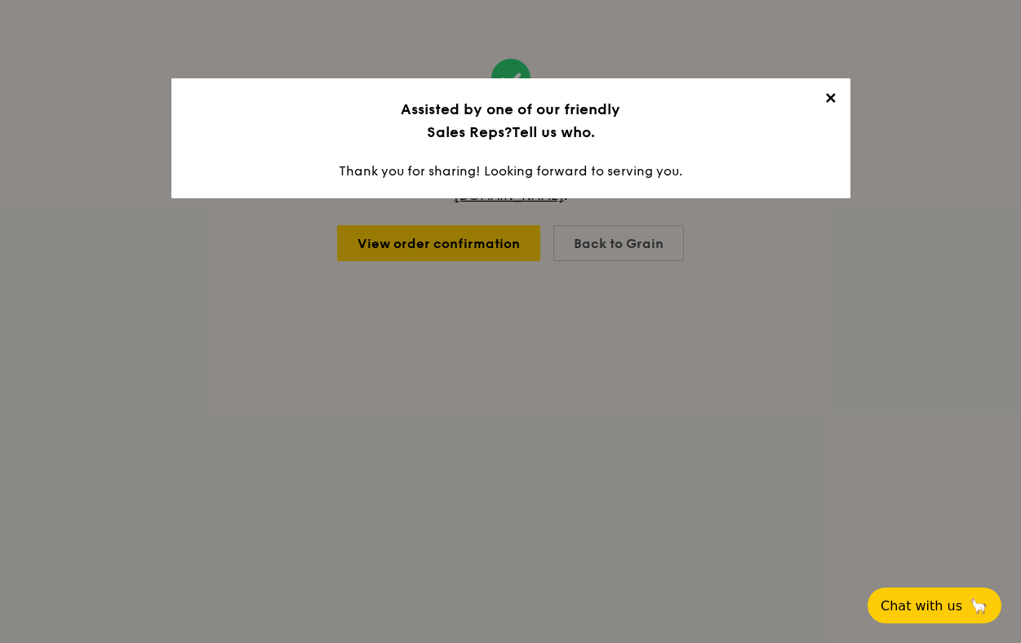
click at [827, 104] on span "✕" at bounding box center [830, 101] width 23 height 23
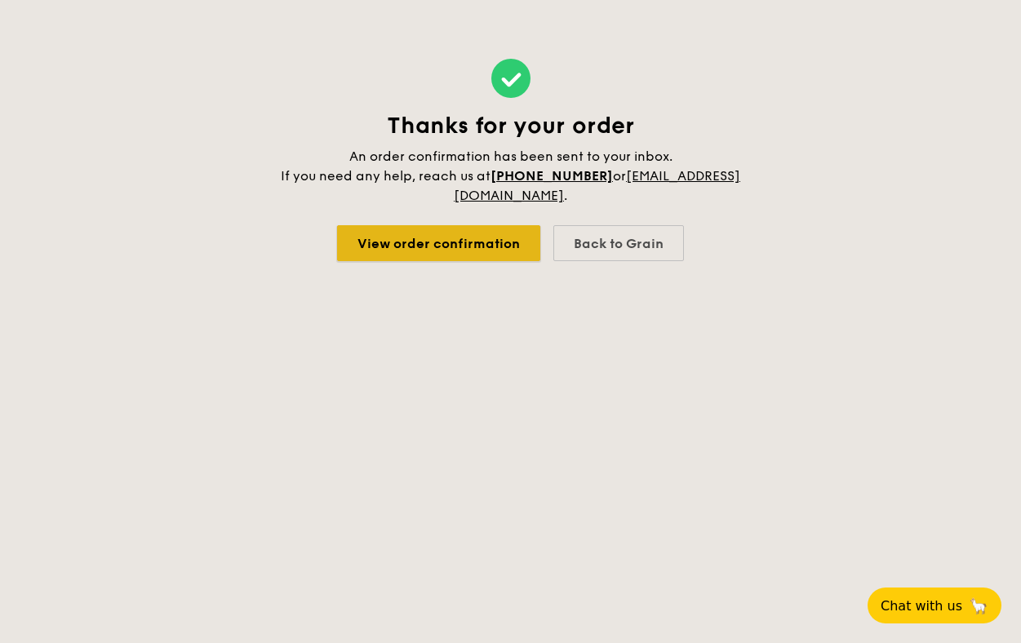
click at [468, 252] on link "View order confirmation" at bounding box center [438, 243] width 203 height 36
